Goal: Task Accomplishment & Management: Use online tool/utility

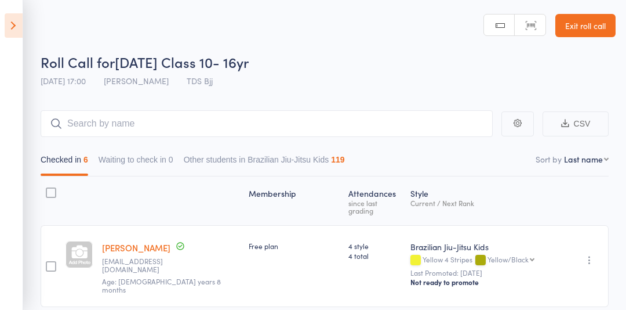
click at [595, 29] on link "Exit roll call" at bounding box center [585, 25] width 60 height 23
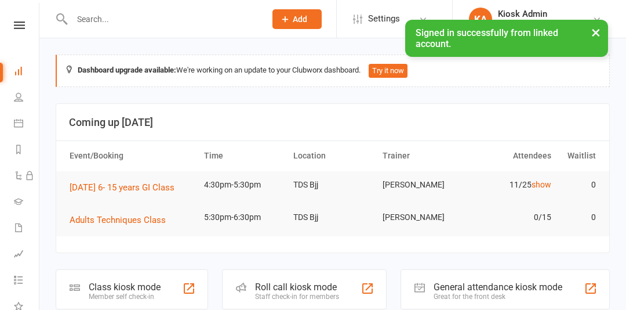
scroll to position [68, 0]
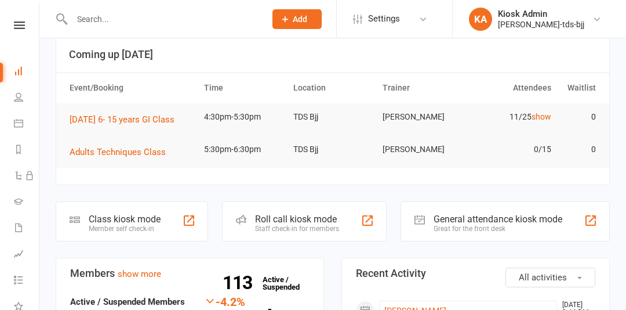
click at [134, 228] on div "Member self check-in" at bounding box center [125, 228] width 72 height 8
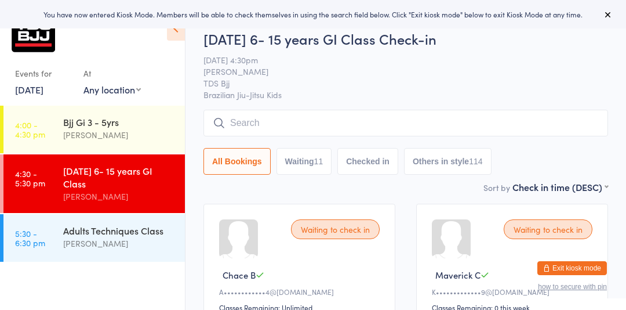
click at [579, 271] on button "Exit kiosk mode" at bounding box center [572, 268] width 70 height 14
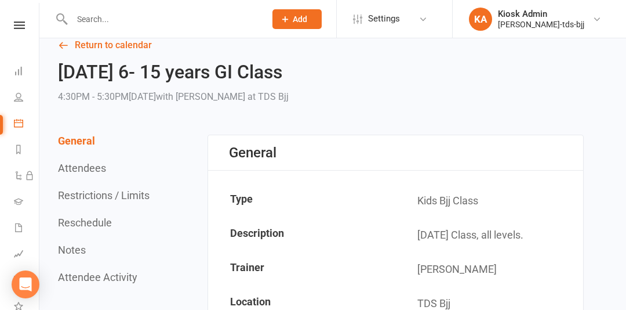
scroll to position [28, 0]
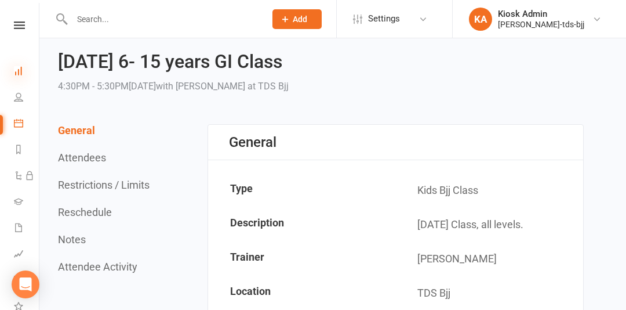
click at [19, 68] on icon at bounding box center [18, 70] width 9 height 9
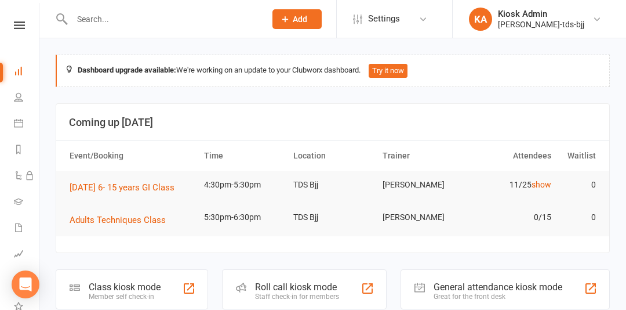
click at [337, 285] on div "Roll call kiosk mode" at bounding box center [297, 286] width 84 height 11
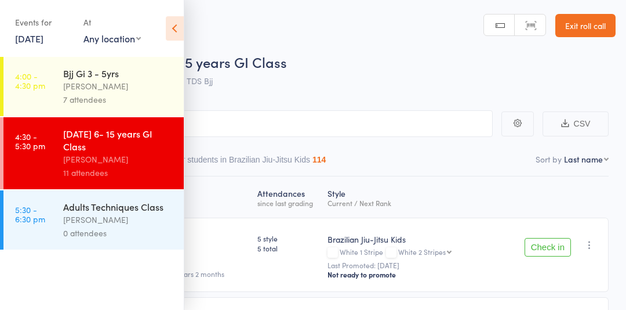
click at [170, 27] on icon at bounding box center [175, 28] width 18 height 24
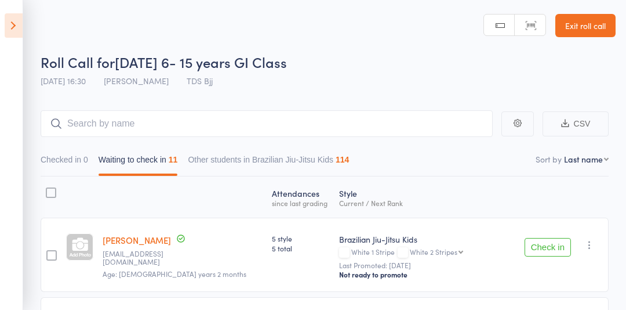
click at [22, 21] on icon at bounding box center [14, 25] width 18 height 24
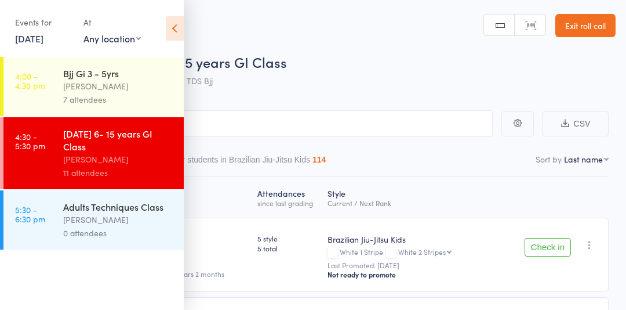
click at [60, 95] on link "4:00 - 4:30 pm Bjj Gi 3 - 5yrs [PERSON_NAME] 7 attendees" at bounding box center [93, 86] width 180 height 59
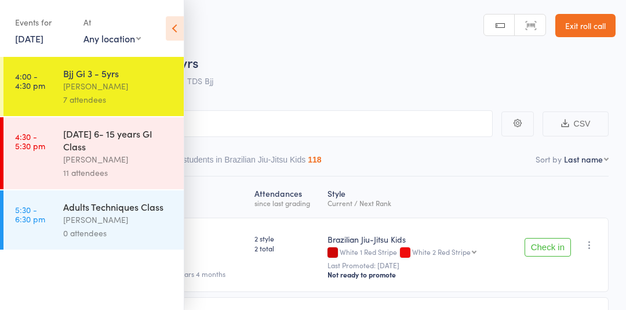
click at [180, 21] on icon at bounding box center [175, 28] width 18 height 24
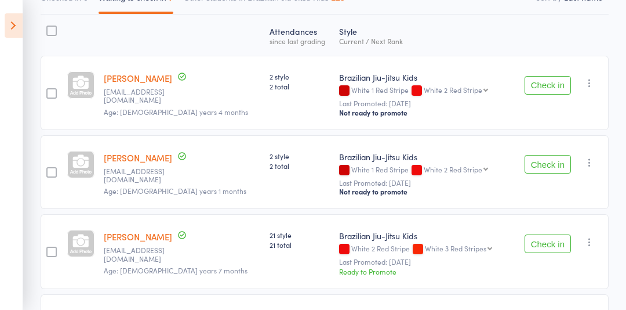
scroll to position [163, 0]
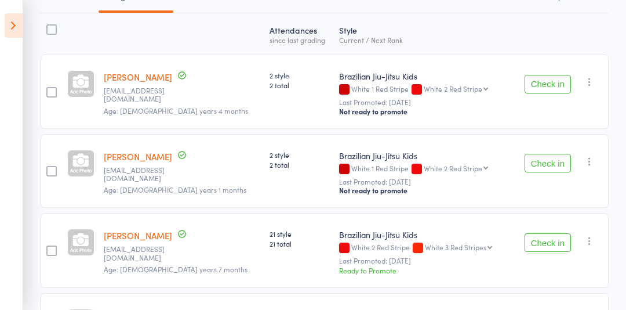
click at [550, 235] on button "Check in" at bounding box center [548, 242] width 46 height 19
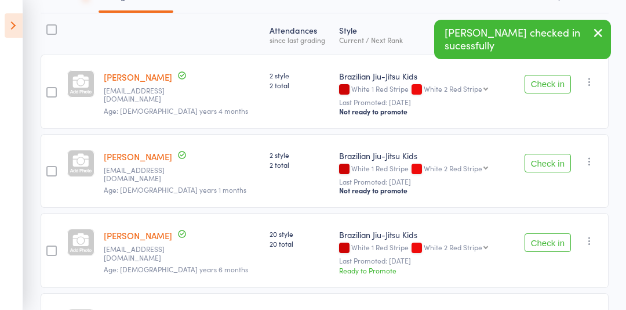
click at [547, 246] on button "Check in" at bounding box center [548, 242] width 46 height 19
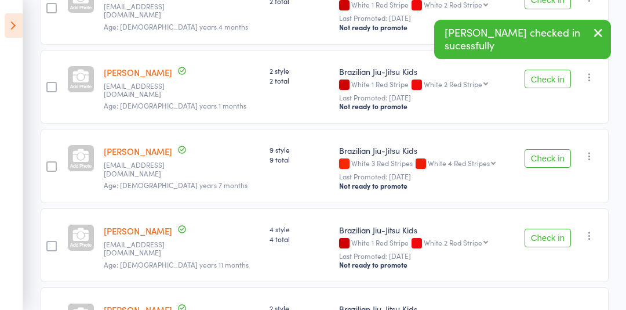
scroll to position [248, 0]
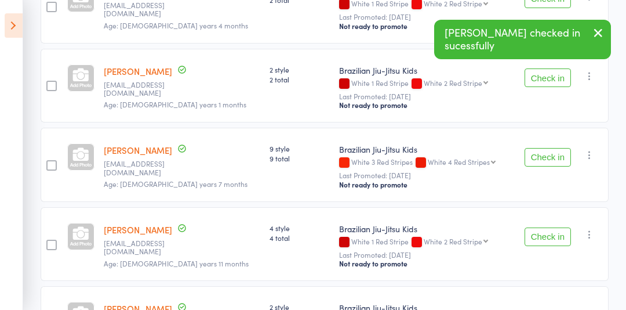
click at [555, 236] on button "Check in" at bounding box center [548, 236] width 46 height 19
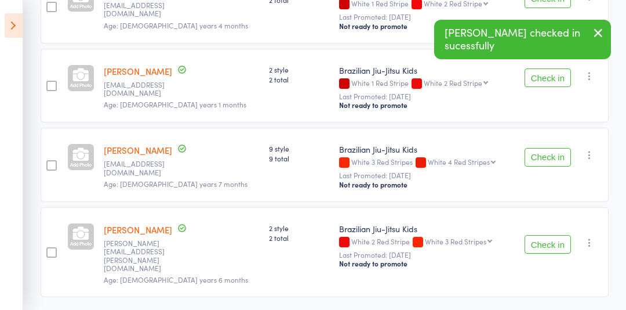
click at [542, 237] on button "Check in" at bounding box center [548, 244] width 46 height 19
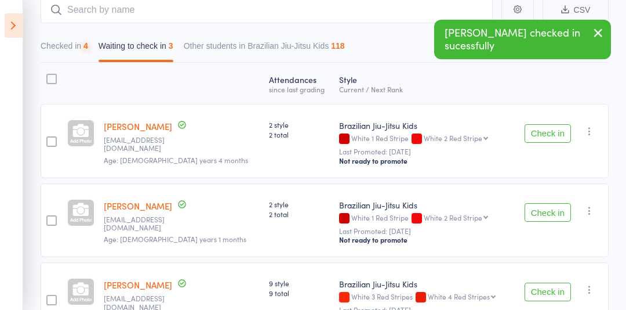
scroll to position [0, 0]
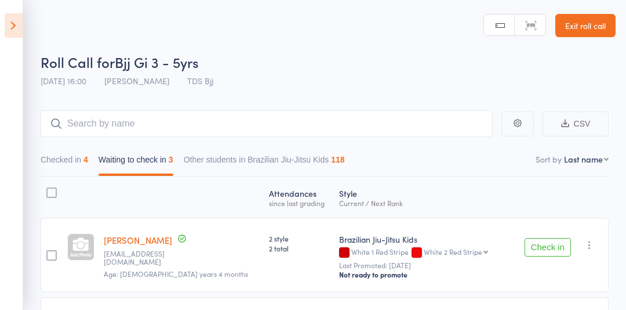
click at [61, 163] on button "Checked in 4" at bounding box center [65, 162] width 48 height 27
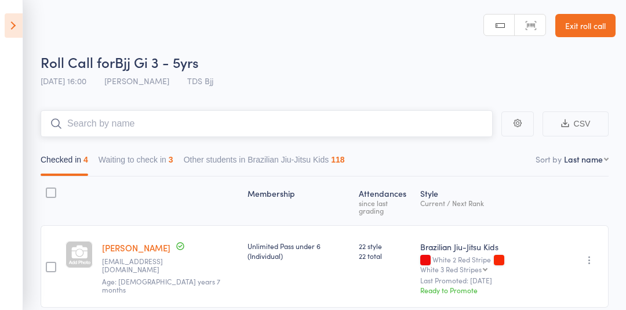
click at [299, 121] on input "search" at bounding box center [267, 123] width 452 height 27
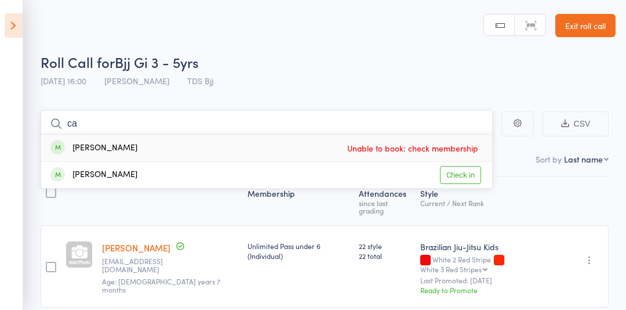
type input "c"
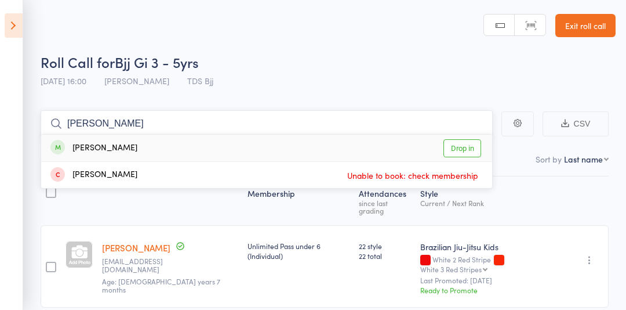
type input "[PERSON_NAME]"
click at [457, 144] on link "Drop in" at bounding box center [463, 148] width 38 height 18
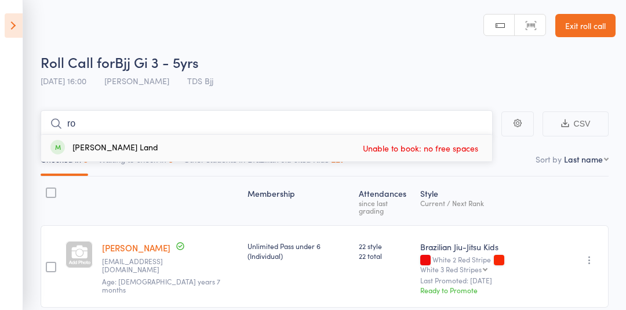
type input "r"
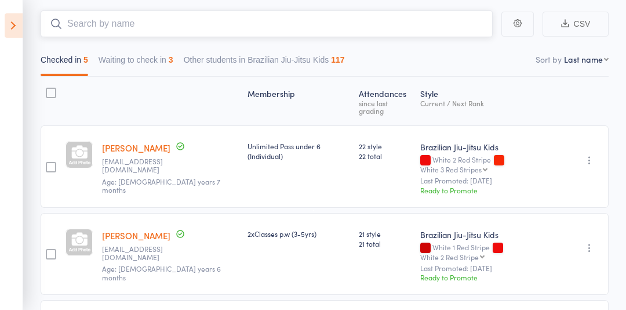
scroll to position [102, 0]
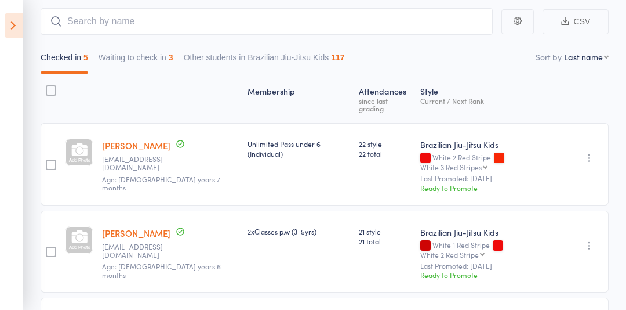
click at [19, 34] on icon at bounding box center [14, 25] width 18 height 24
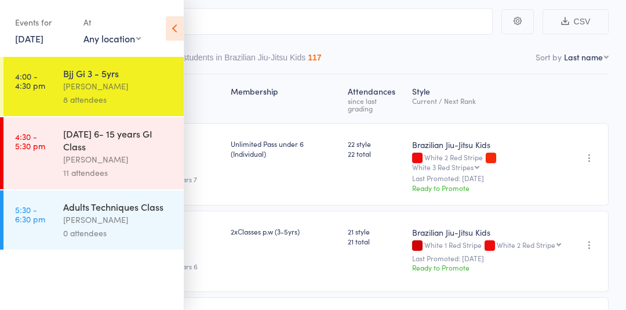
click at [70, 161] on div "[PERSON_NAME]" at bounding box center [118, 158] width 111 height 13
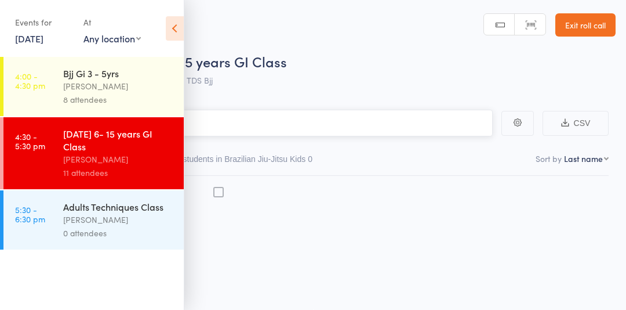
scroll to position [1, 0]
click at [174, 37] on icon at bounding box center [175, 28] width 18 height 24
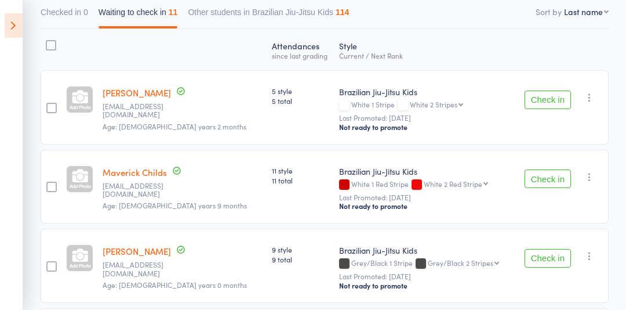
scroll to position [0, 0]
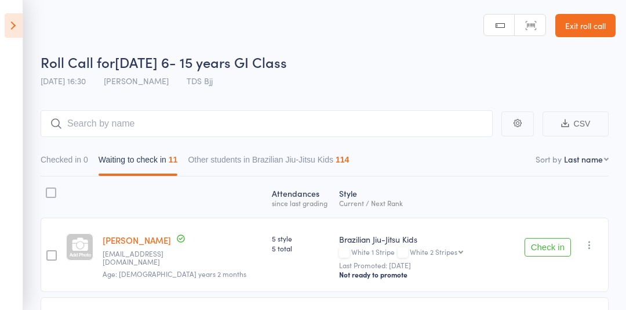
click at [56, 239] on div at bounding box center [51, 254] width 21 height 74
click at [53, 259] on div at bounding box center [51, 255] width 10 height 10
click at [49, 252] on input "checkbox" at bounding box center [49, 252] width 0 height 0
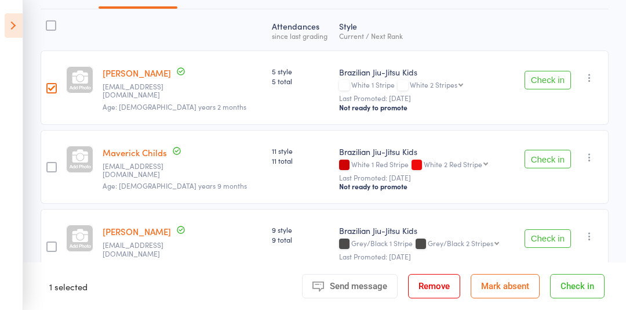
scroll to position [168, 0]
click at [54, 162] on div at bounding box center [51, 166] width 10 height 10
click at [49, 163] on input "checkbox" at bounding box center [49, 163] width 0 height 0
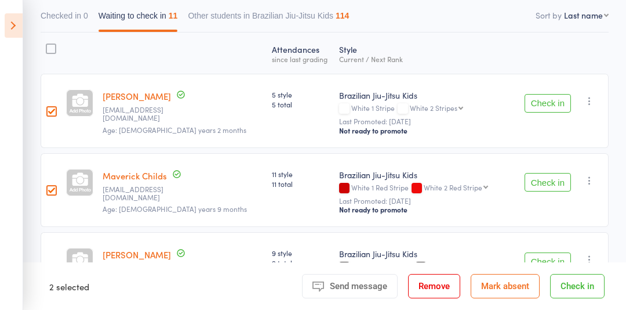
scroll to position [52, 0]
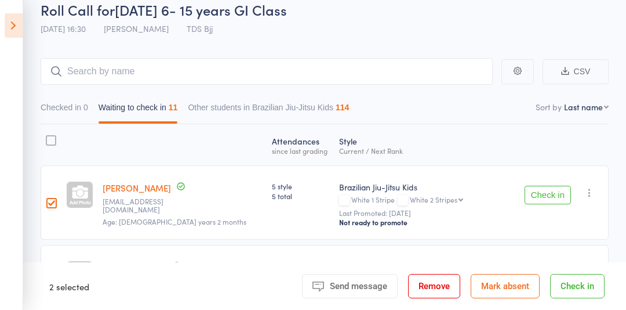
click at [555, 195] on button "Check in" at bounding box center [548, 195] width 46 height 19
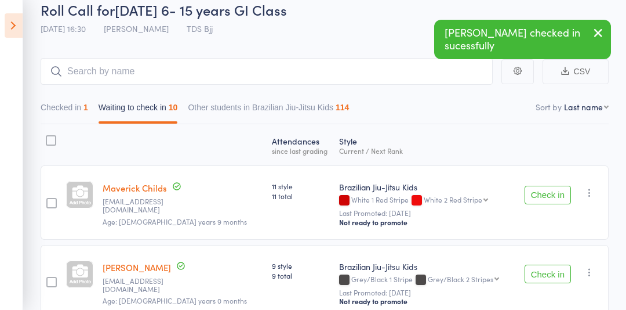
click at [548, 194] on button "Check in" at bounding box center [548, 195] width 46 height 19
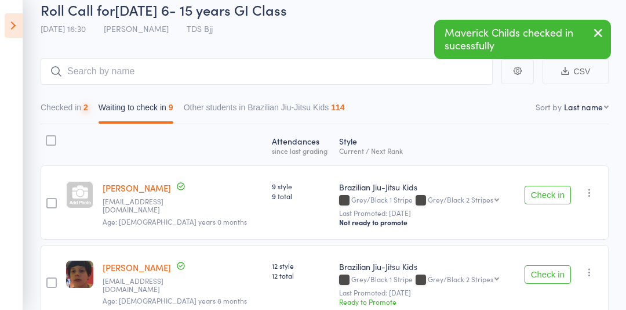
click at [551, 201] on button "Check in" at bounding box center [548, 195] width 46 height 19
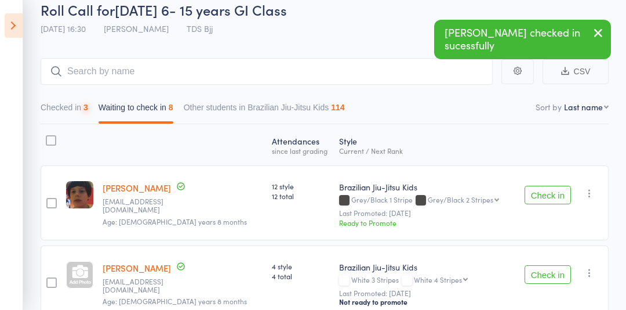
click at [552, 196] on button "Check in" at bounding box center [548, 195] width 46 height 19
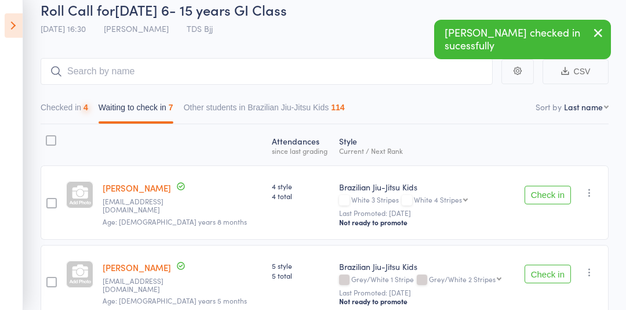
click at [550, 194] on button "Check in" at bounding box center [548, 195] width 46 height 19
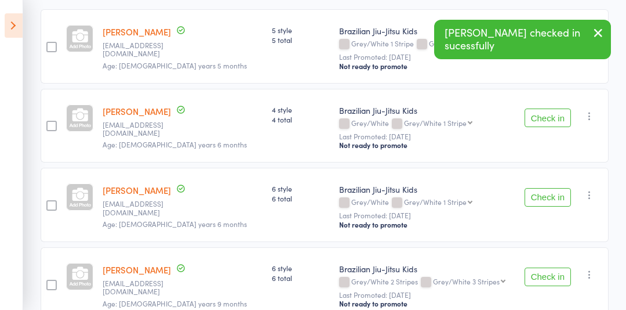
scroll to position [209, 0]
click at [553, 198] on button "Check in" at bounding box center [548, 196] width 46 height 19
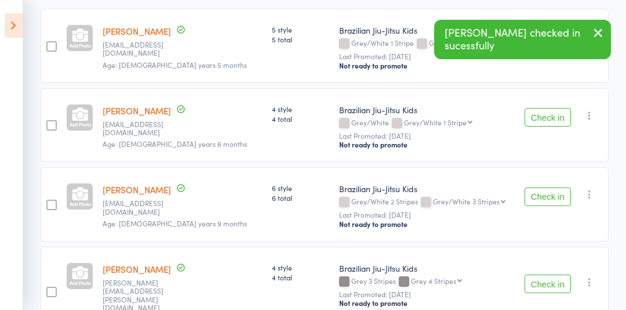
click at [556, 197] on button "Check in" at bounding box center [548, 196] width 46 height 19
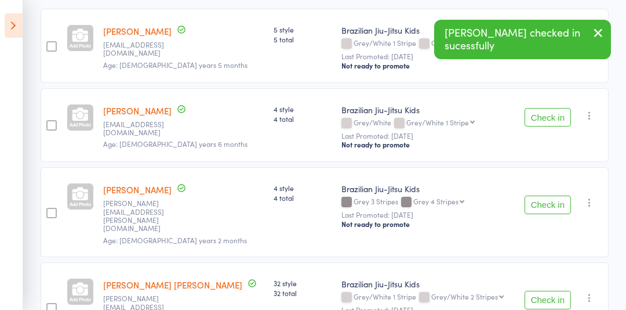
click at [542, 198] on button "Check in" at bounding box center [548, 204] width 46 height 19
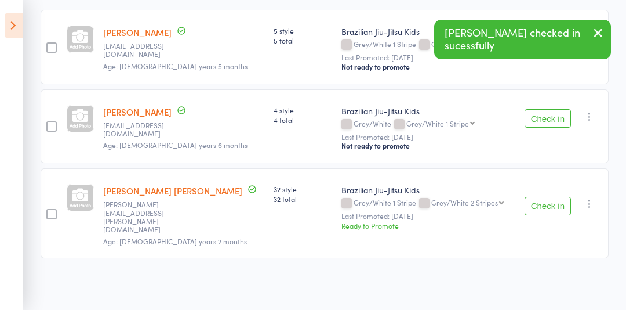
scroll to position [189, 0]
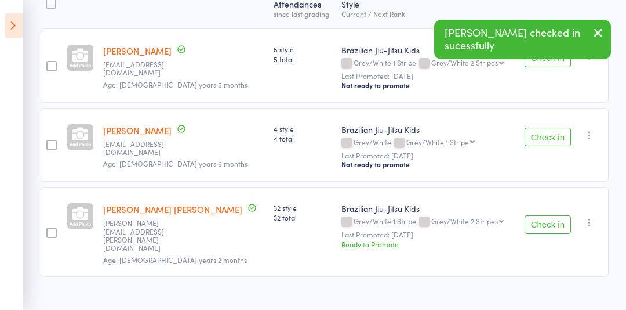
click at [544, 215] on button "Check in" at bounding box center [548, 224] width 46 height 19
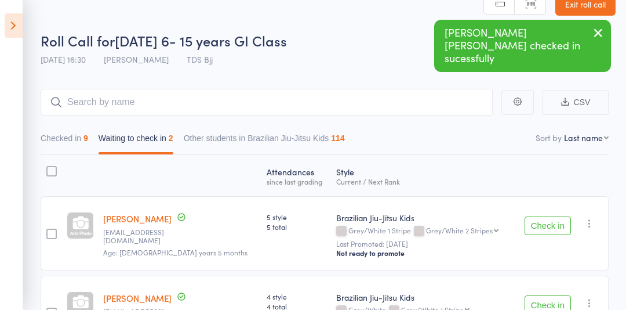
scroll to position [20, 0]
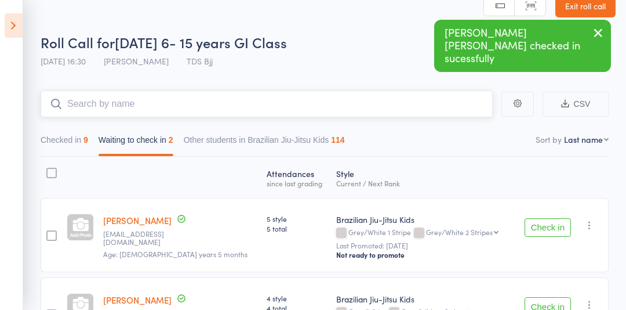
click at [430, 105] on input "search" at bounding box center [267, 103] width 452 height 27
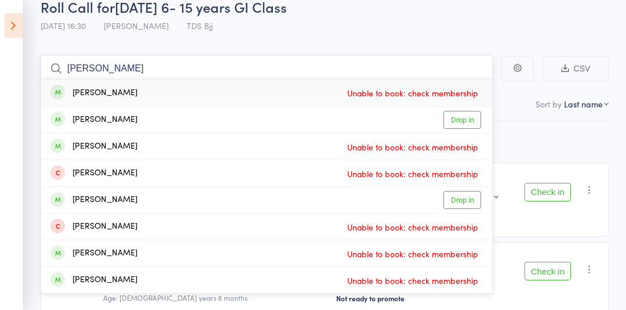
scroll to position [89, 0]
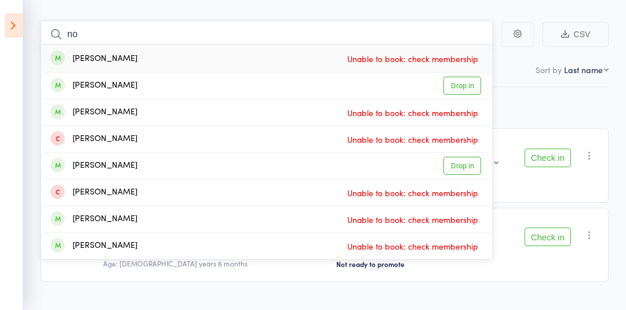
type input "n"
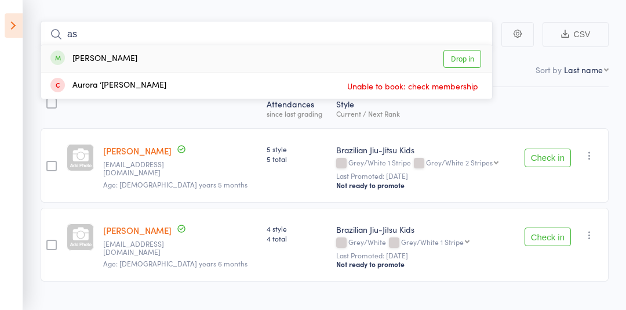
type input "a"
type input "[PERSON_NAME]"
click at [463, 54] on link "Drop in" at bounding box center [463, 59] width 38 height 18
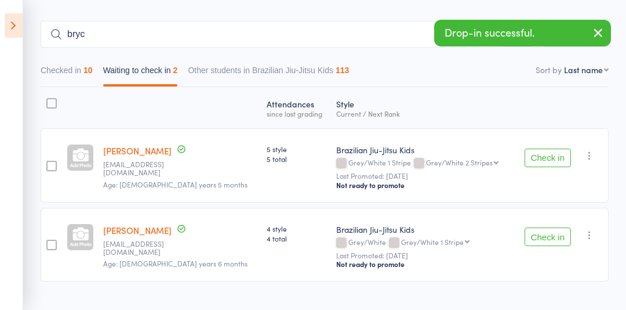
click at [332, 194] on div "Brazilian Jiu-Jitsu Kids Grey/White 1 Stripe Grey/White 2 Stripes Grey/White 2 …" at bounding box center [423, 165] width 183 height 74
click at [324, 32] on input "bryc" at bounding box center [267, 34] width 452 height 27
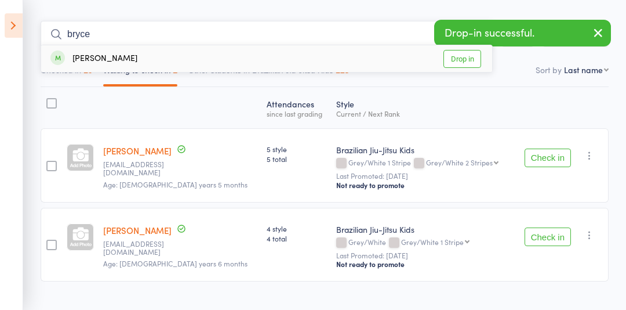
type input "bryce"
click at [460, 61] on link "Drop in" at bounding box center [463, 59] width 38 height 18
type input "a"
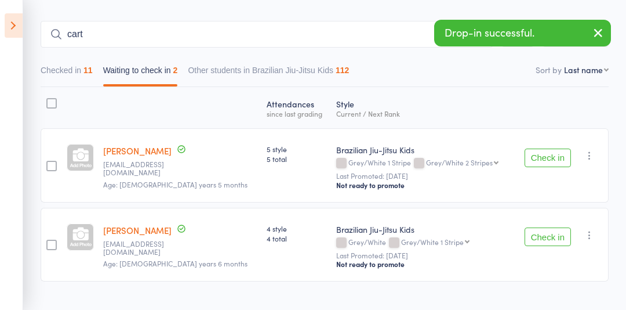
click at [332, 194] on div "Brazilian Jiu-Jitsu Kids Grey/White 1 Stripe Grey/White 2 Stripes Grey/White 2 …" at bounding box center [423, 165] width 183 height 74
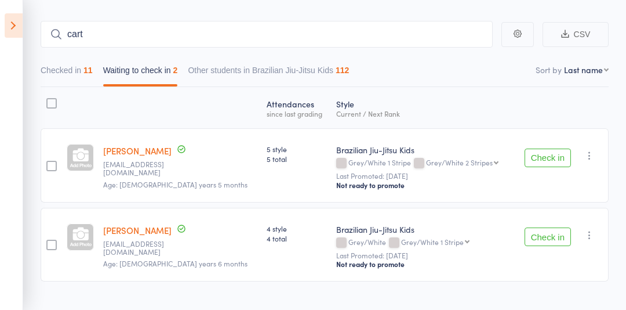
click at [332, 194] on div "Brazilian Jiu-Jitsu Kids Grey/White 1 Stripe Grey/White 2 Stripes Grey/White 2 …" at bounding box center [423, 165] width 183 height 74
click at [433, 35] on input "cart" at bounding box center [267, 34] width 452 height 27
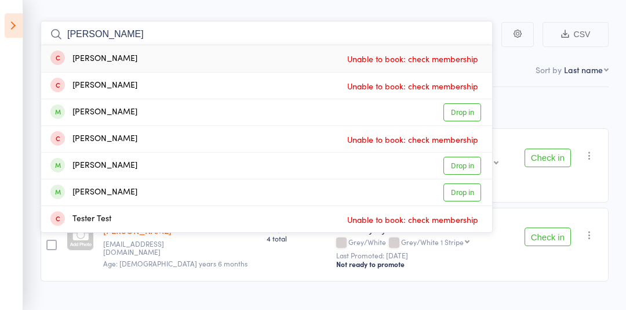
type input "[PERSON_NAME]"
click at [466, 110] on link "Drop in" at bounding box center [463, 112] width 38 height 18
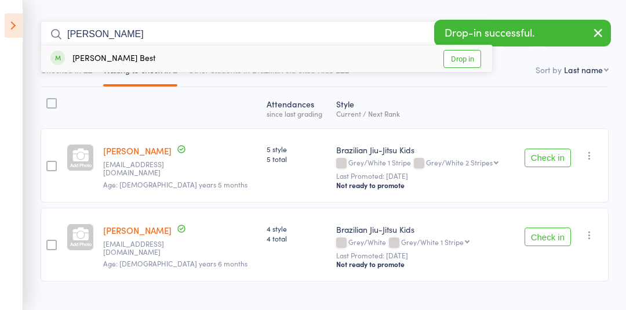
type input "[PERSON_NAME]"
click at [457, 61] on link "Drop in" at bounding box center [463, 59] width 38 height 18
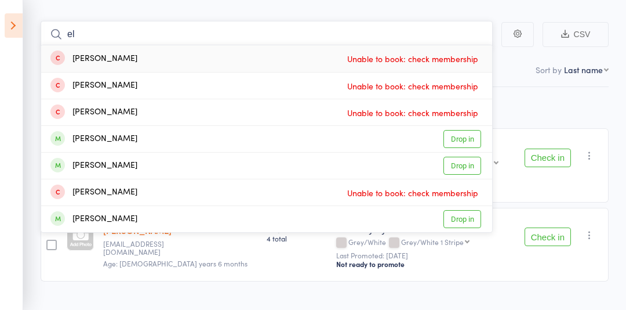
type input "e"
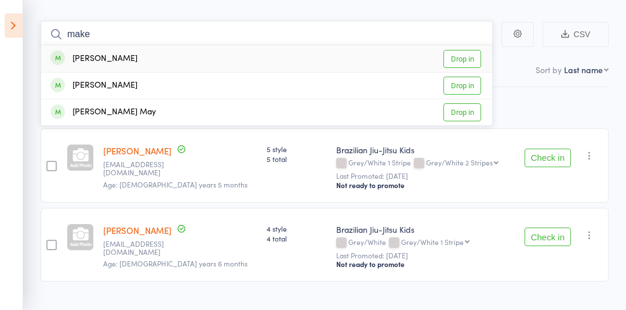
type input "make"
click at [466, 59] on link "Drop in" at bounding box center [463, 59] width 38 height 18
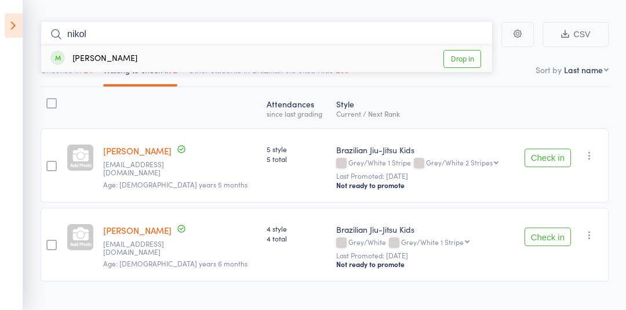
type input "nikol"
click at [463, 56] on link "Drop in" at bounding box center [463, 59] width 38 height 18
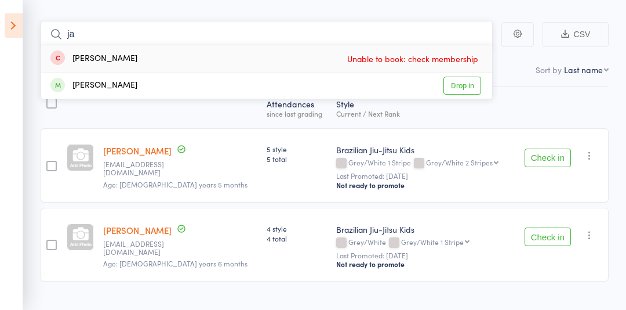
type input "j"
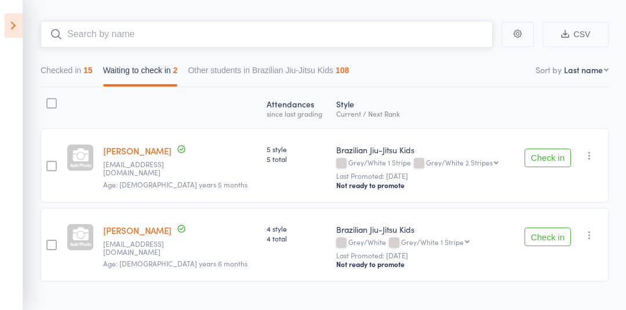
click at [426, 31] on input "search" at bounding box center [267, 34] width 452 height 27
type input "o"
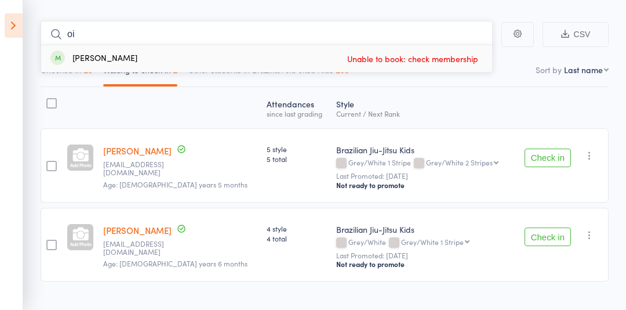
type input "o"
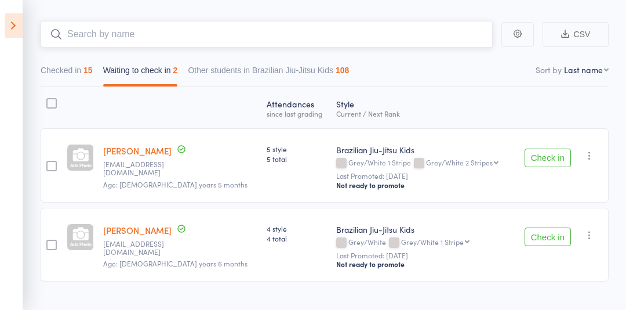
click at [80, 75] on button "Checked in 15" at bounding box center [67, 73] width 52 height 27
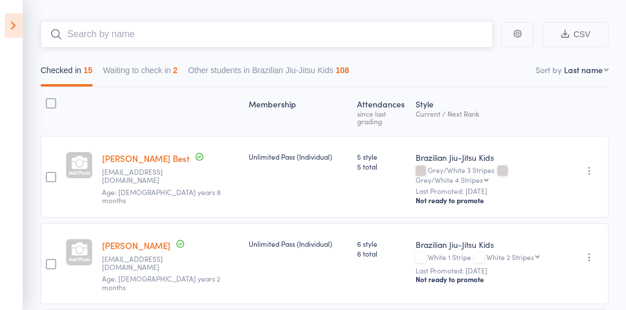
click at [76, 85] on button "Checked in 15" at bounding box center [67, 73] width 52 height 27
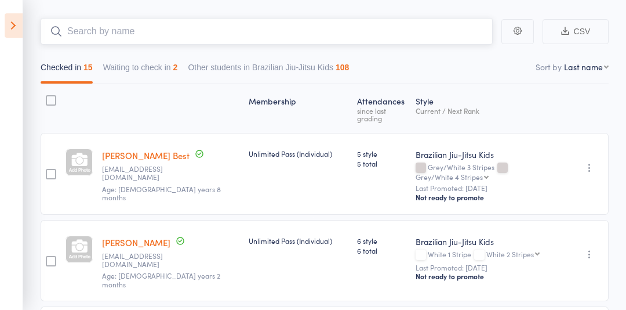
scroll to position [0, 0]
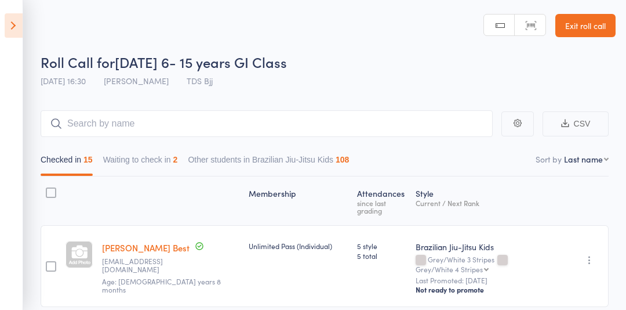
click at [8, 23] on icon at bounding box center [14, 25] width 18 height 24
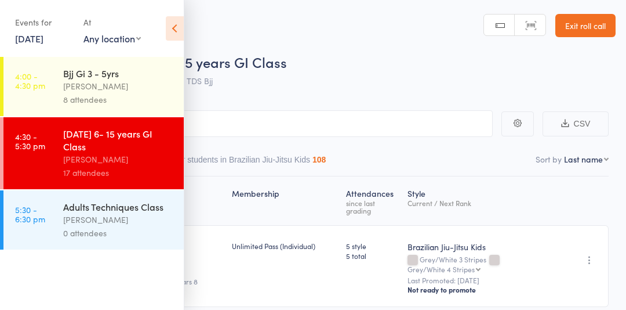
click at [57, 86] on link "4:00 - 4:30 pm Bjj Gi 3 - 5yrs [PERSON_NAME] 8 attendees" at bounding box center [93, 86] width 180 height 59
click at [173, 27] on icon at bounding box center [175, 28] width 18 height 24
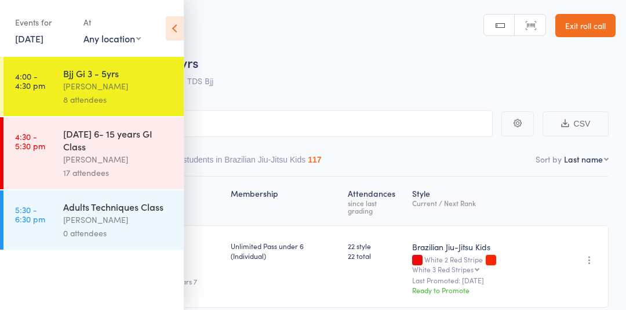
click at [181, 37] on icon at bounding box center [175, 28] width 18 height 24
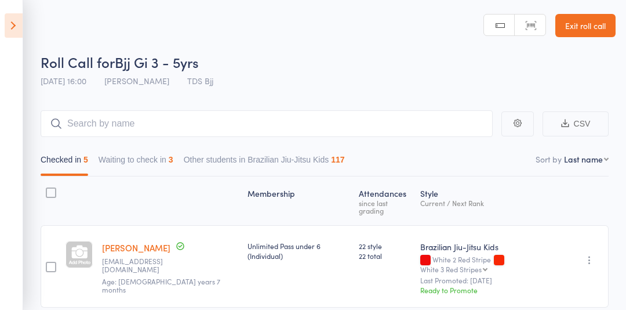
click at [15, 29] on icon at bounding box center [14, 25] width 18 height 24
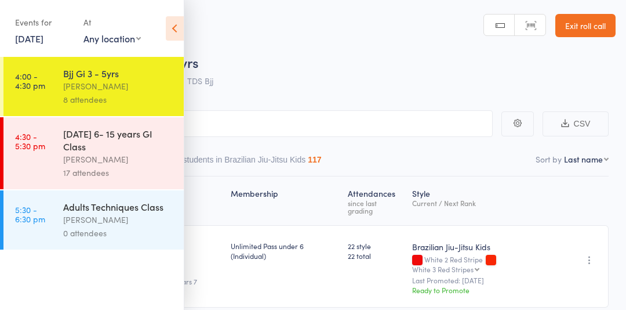
click at [92, 148] on div "[DATE] 6- 15 years GI Class" at bounding box center [118, 140] width 111 height 26
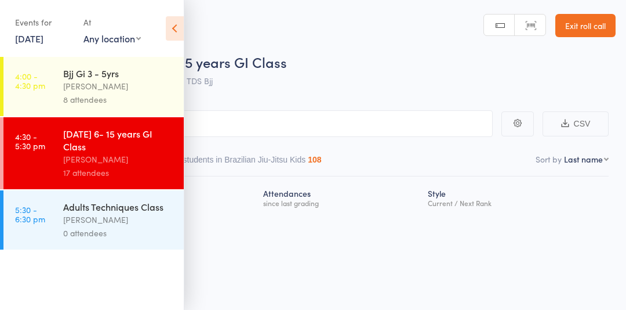
click at [173, 30] on icon at bounding box center [175, 28] width 18 height 24
